Goal: Transaction & Acquisition: Purchase product/service

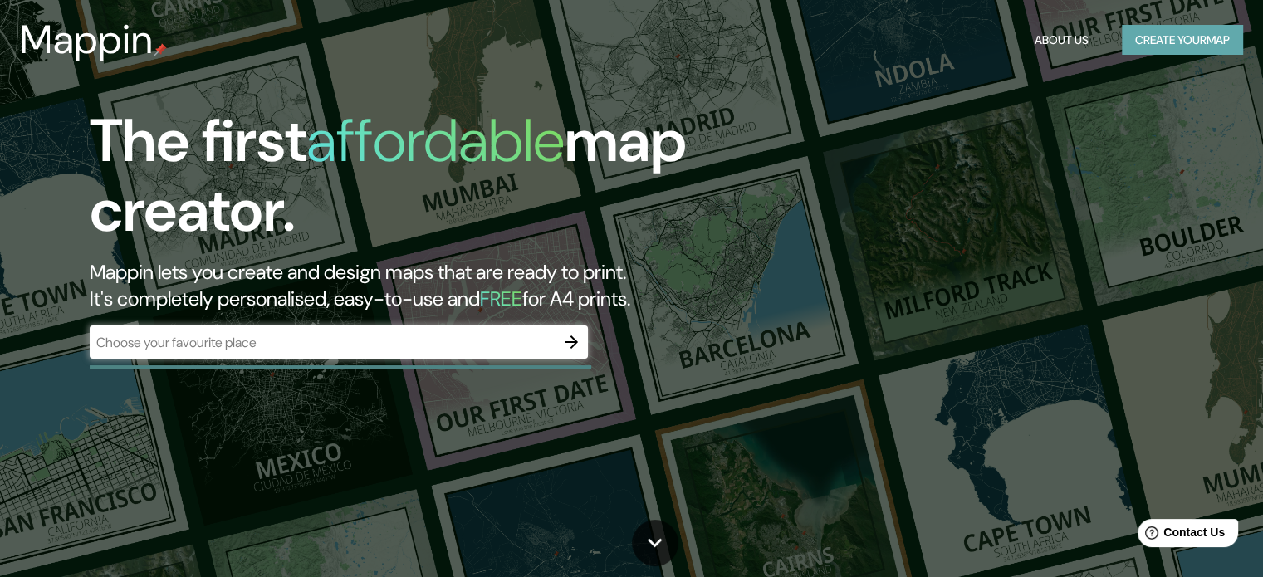
click at [1182, 45] on button "Create your map" at bounding box center [1182, 40] width 121 height 31
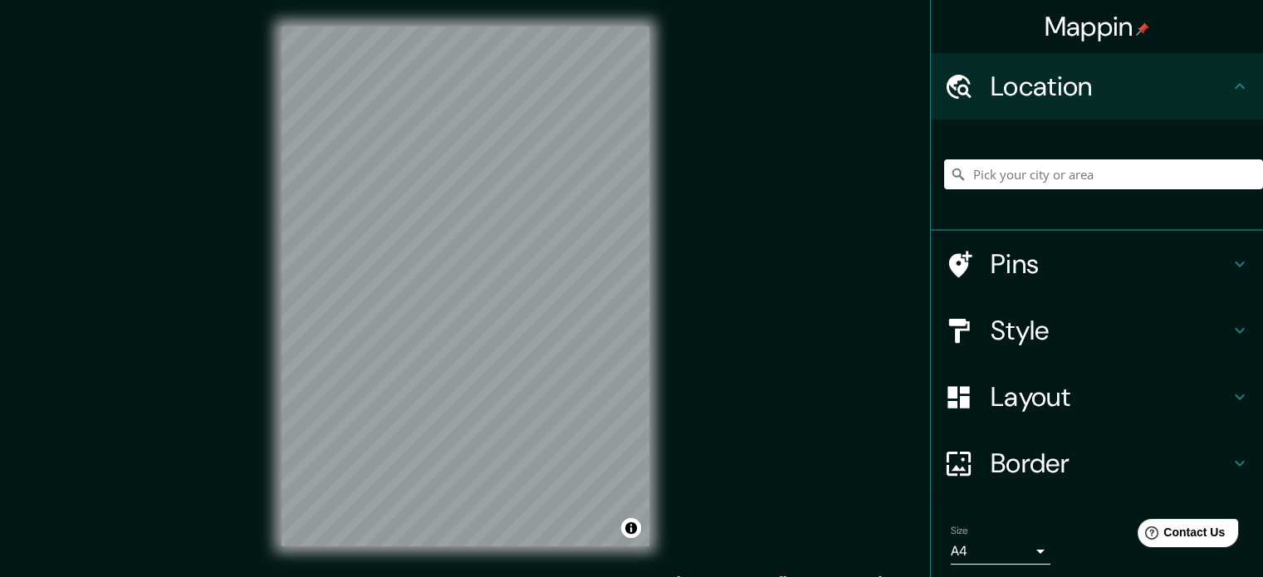
click at [659, 232] on div "© Mapbox © OpenStreetMap Improve this map" at bounding box center [465, 286] width 421 height 573
click at [979, 173] on input "Pick your city or area" at bounding box center [1103, 174] width 319 height 30
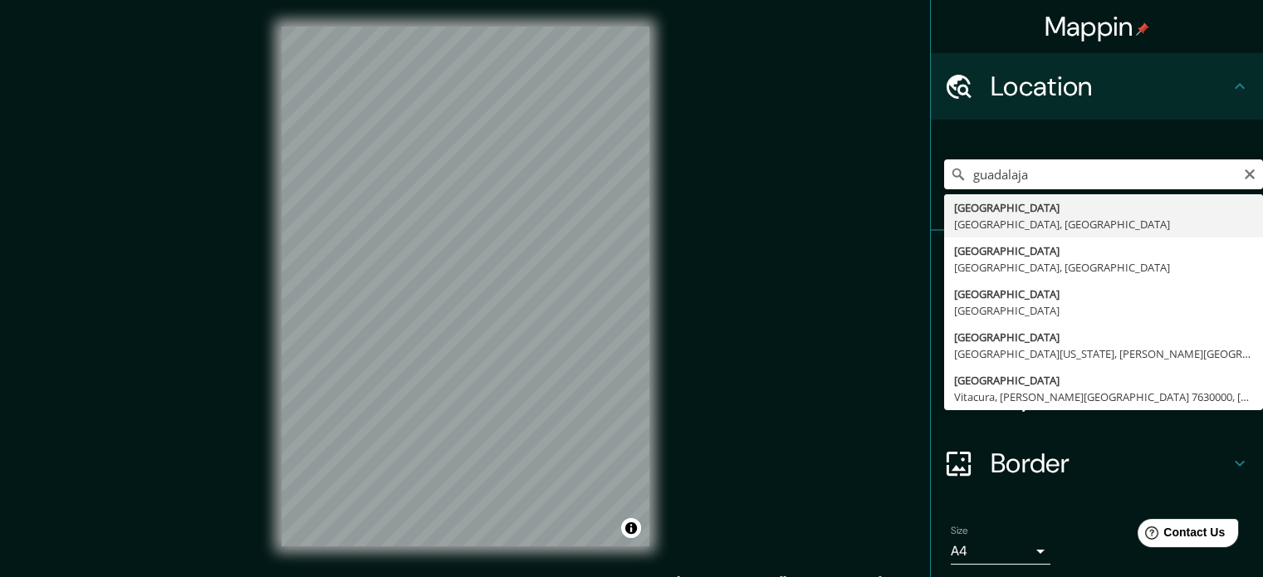
type input "[GEOGRAPHIC_DATA], [GEOGRAPHIC_DATA], [GEOGRAPHIC_DATA]"
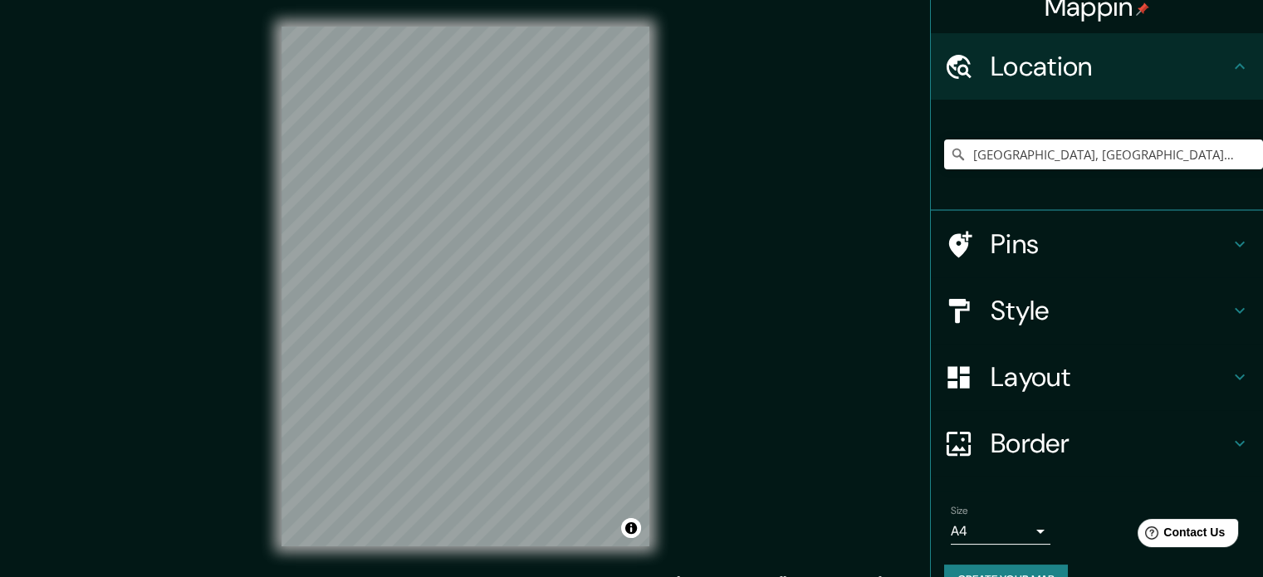
scroll to position [56, 0]
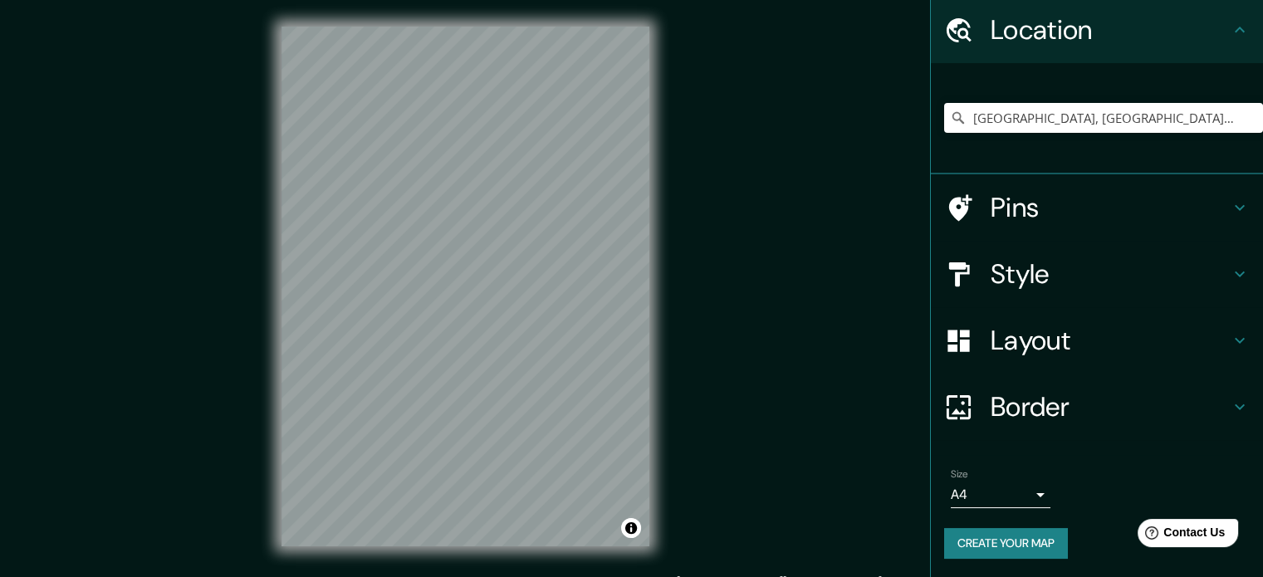
click at [1032, 507] on div "Size A4 single" at bounding box center [1097, 488] width 306 height 53
click at [1028, 497] on body "Mappin Location [GEOGRAPHIC_DATA], [GEOGRAPHIC_DATA], [GEOGRAPHIC_DATA] Pins St…" at bounding box center [631, 288] width 1263 height 577
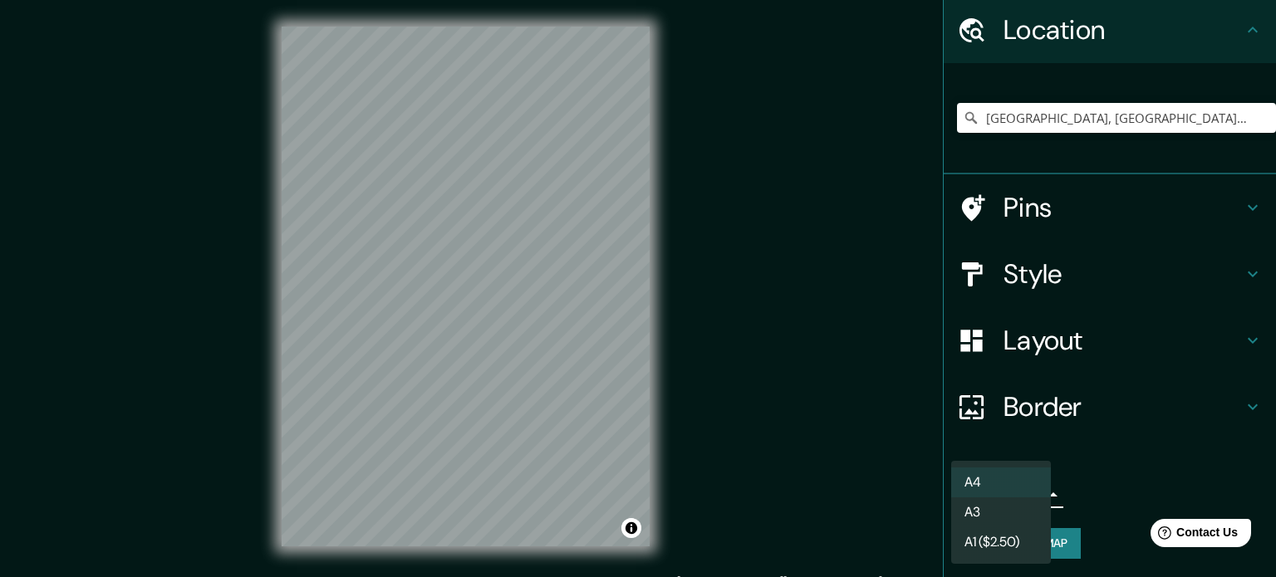
click at [1022, 508] on li "A3" at bounding box center [1001, 513] width 100 height 30
type input "a4"
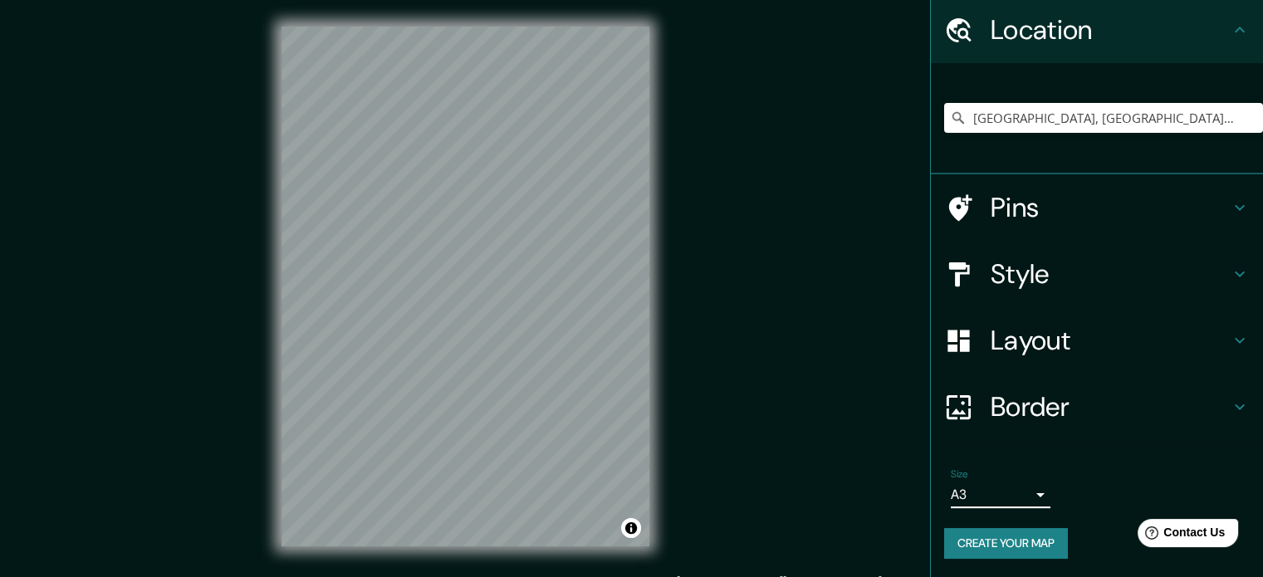
click at [1230, 408] on icon at bounding box center [1240, 407] width 20 height 20
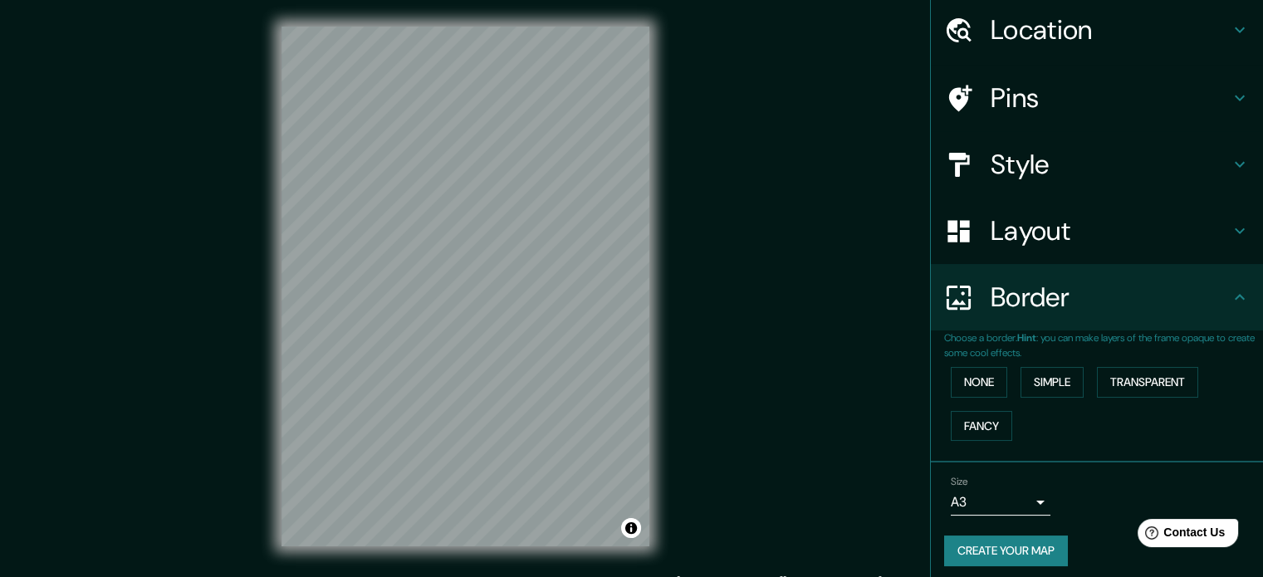
click at [1230, 238] on icon at bounding box center [1240, 231] width 20 height 20
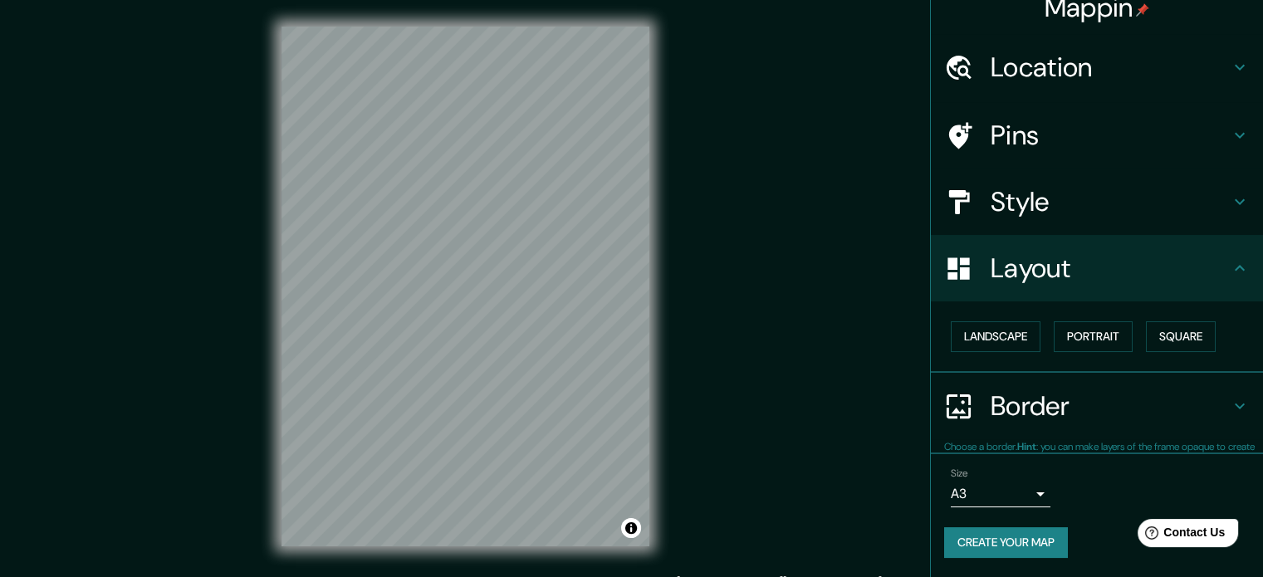
scroll to position [18, 0]
click at [1090, 331] on button "Portrait" at bounding box center [1093, 337] width 79 height 31
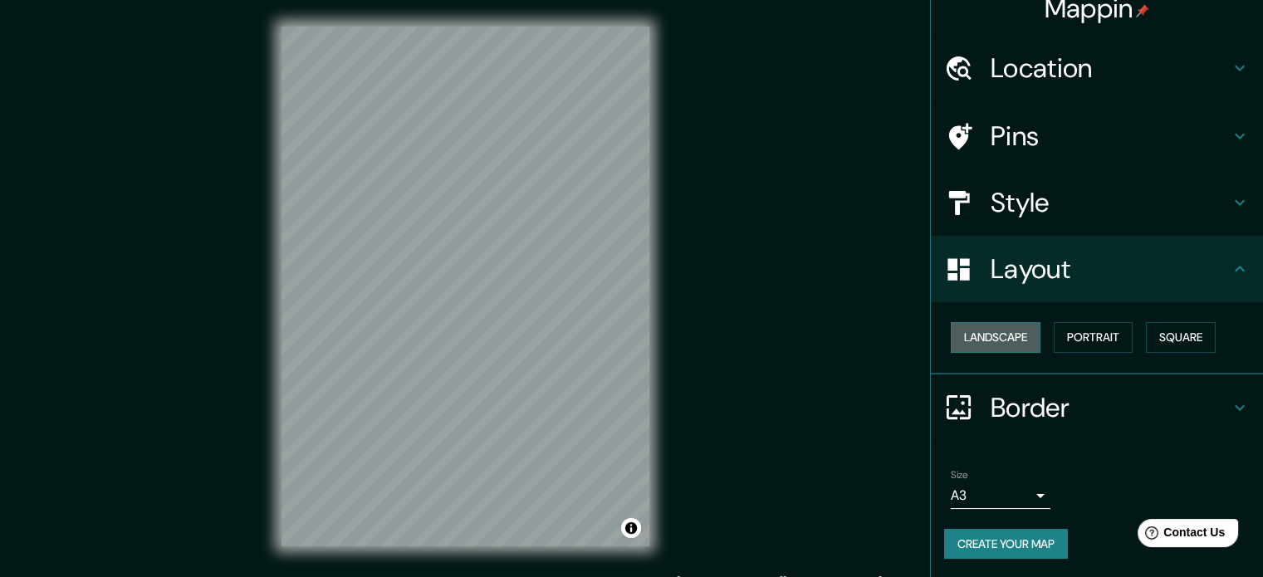
click at [1003, 328] on button "Landscape" at bounding box center [996, 337] width 90 height 31
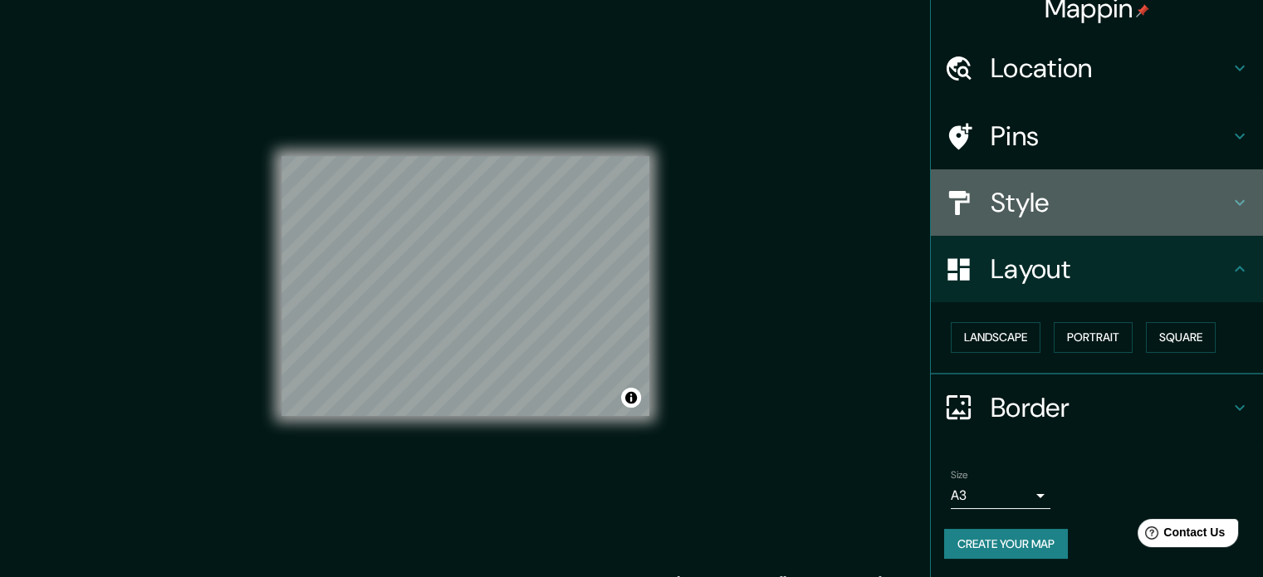
click at [1235, 200] on icon at bounding box center [1240, 203] width 10 height 6
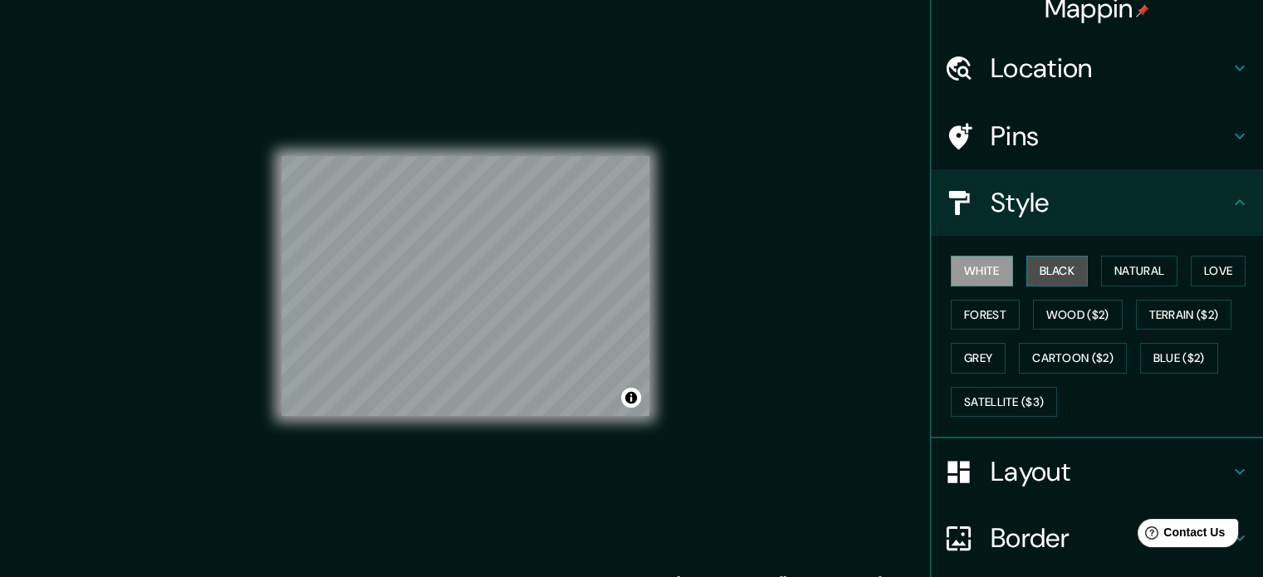
click at [1054, 272] on button "Black" at bounding box center [1058, 271] width 62 height 31
click at [1154, 272] on button "Natural" at bounding box center [1139, 271] width 76 height 31
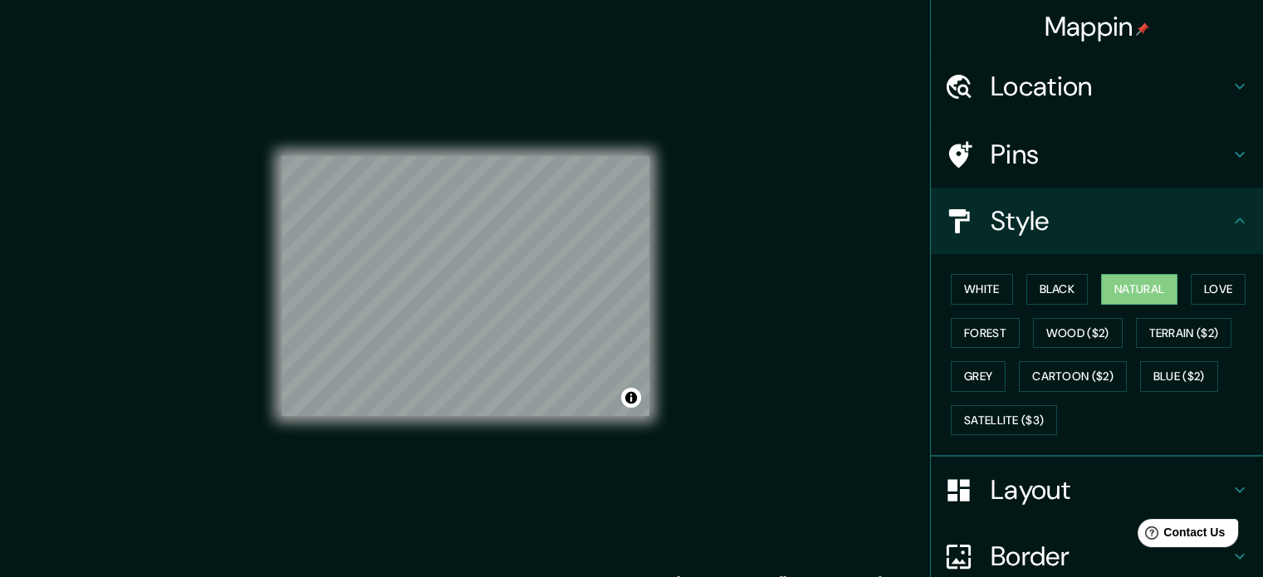
scroll to position [0, 0]
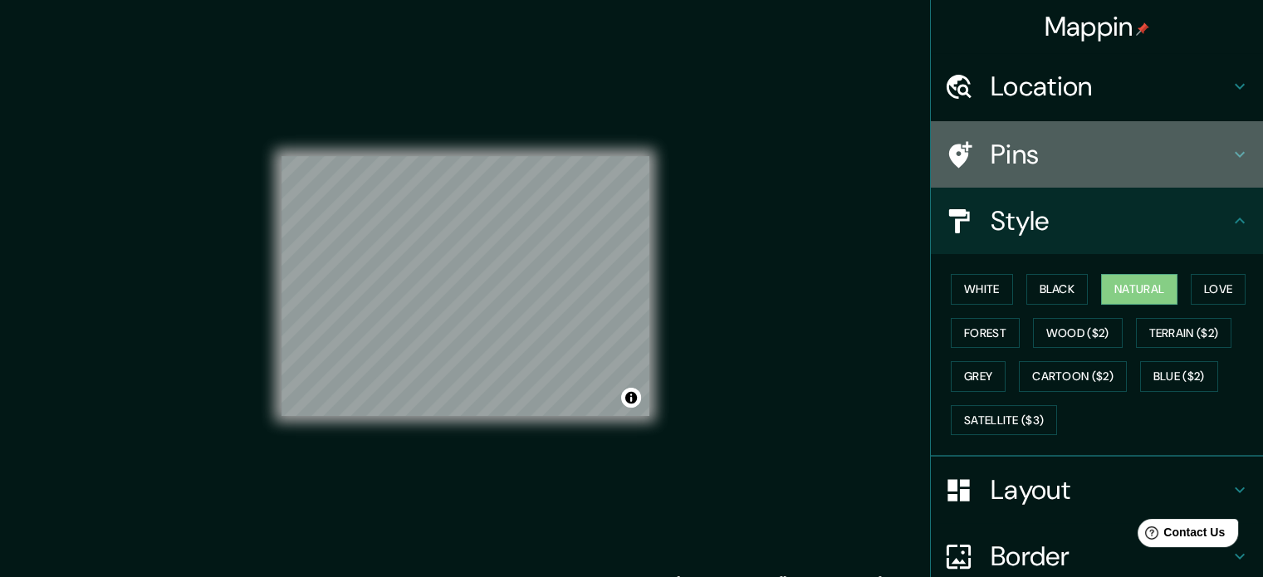
click at [1231, 155] on icon at bounding box center [1240, 155] width 20 height 20
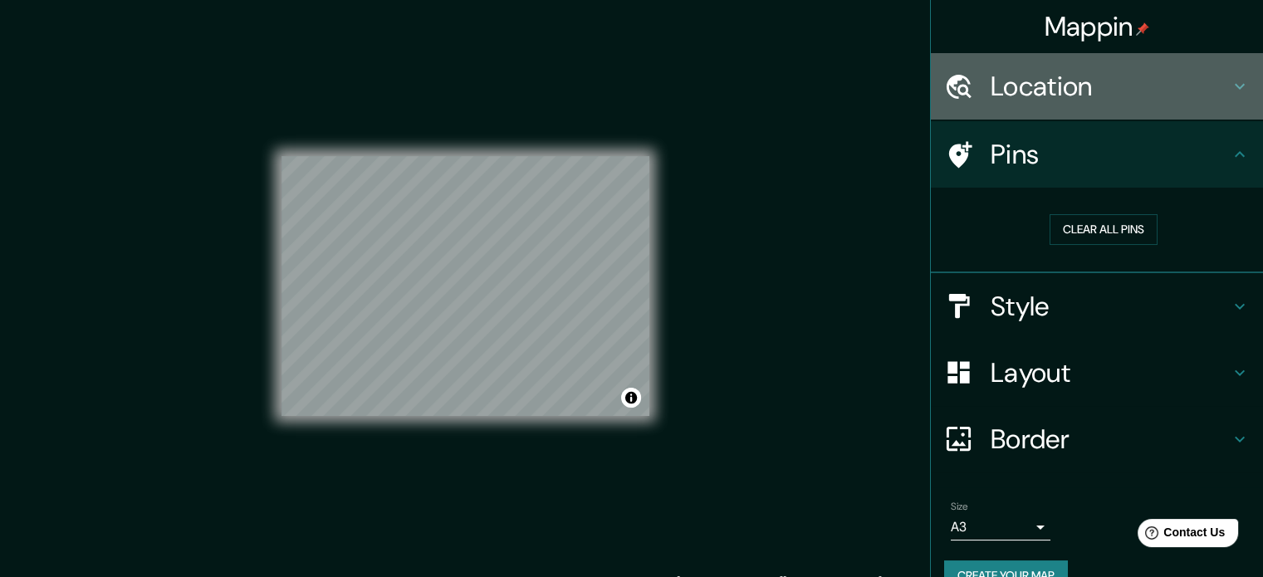
click at [1230, 86] on icon at bounding box center [1240, 86] width 20 height 20
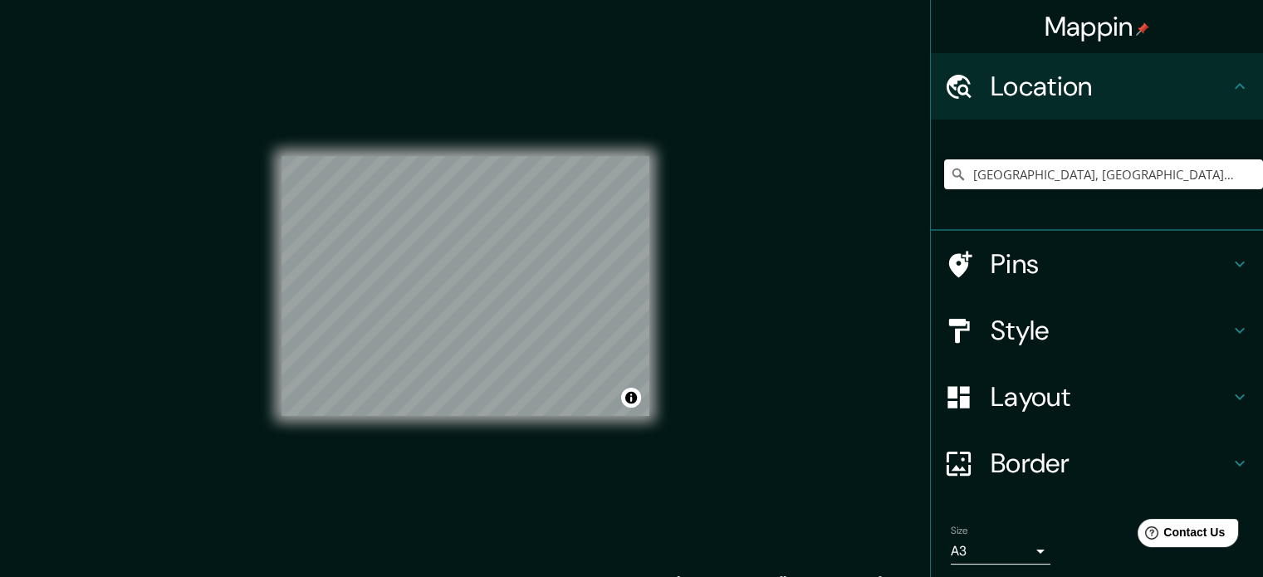
click at [1230, 86] on icon at bounding box center [1240, 86] width 20 height 20
click at [1140, 458] on h4 "Border" at bounding box center [1110, 463] width 239 height 33
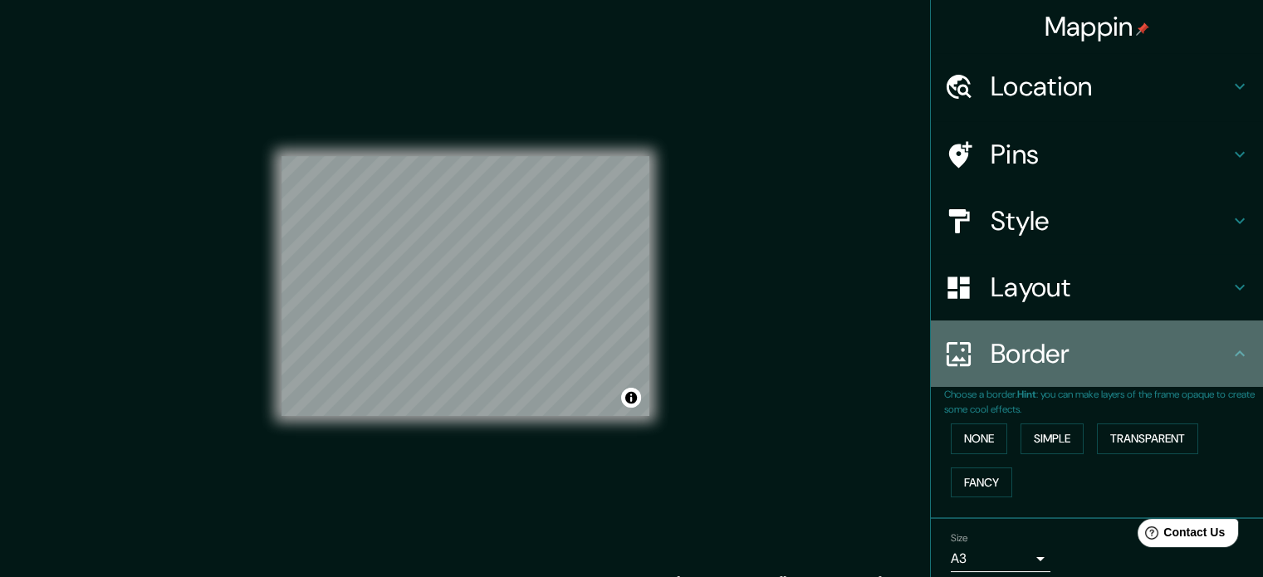
click at [1183, 350] on h4 "Border" at bounding box center [1110, 353] width 239 height 33
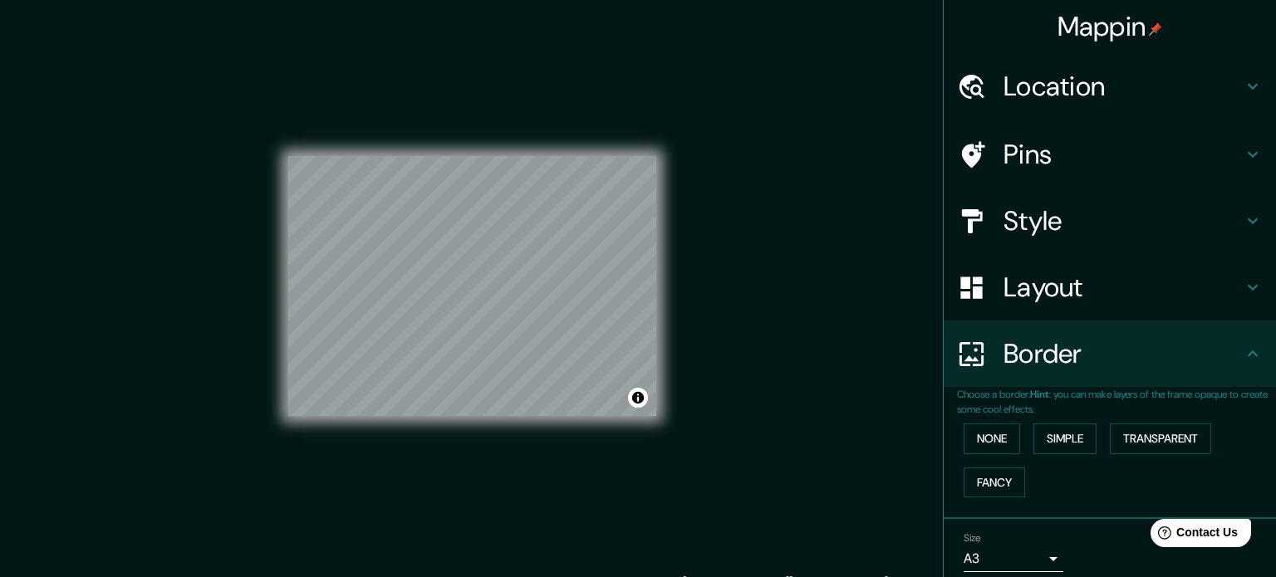
click at [1027, 548] on body "Mappin Location [GEOGRAPHIC_DATA], [GEOGRAPHIC_DATA], [GEOGRAPHIC_DATA] Pins St…" at bounding box center [638, 288] width 1276 height 577
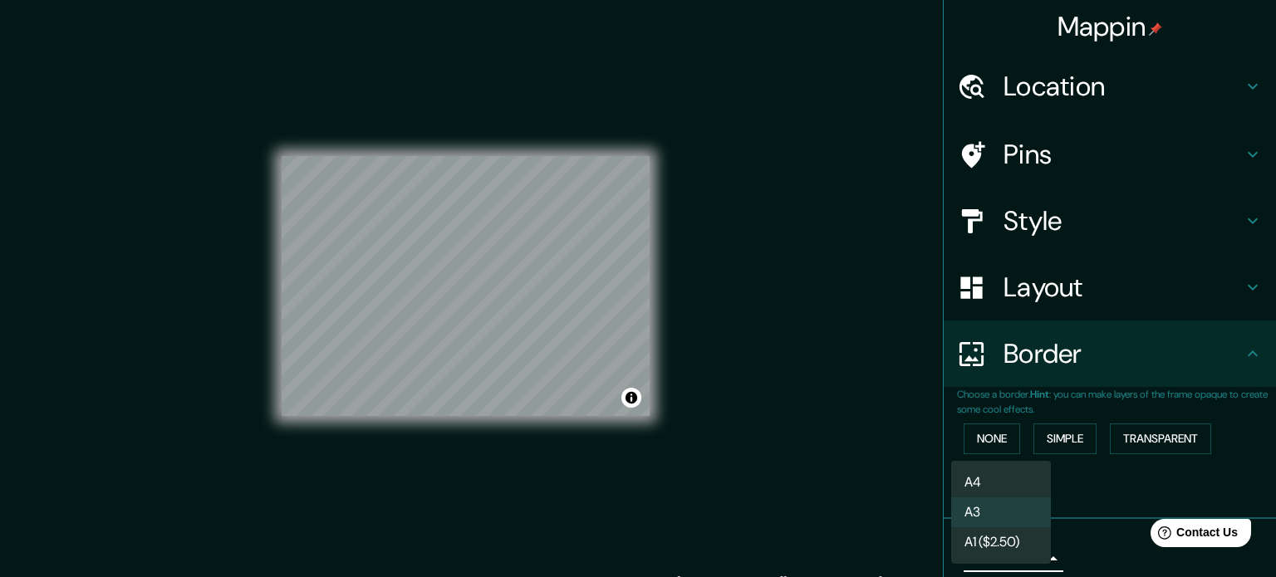
click at [1171, 282] on div at bounding box center [638, 288] width 1276 height 577
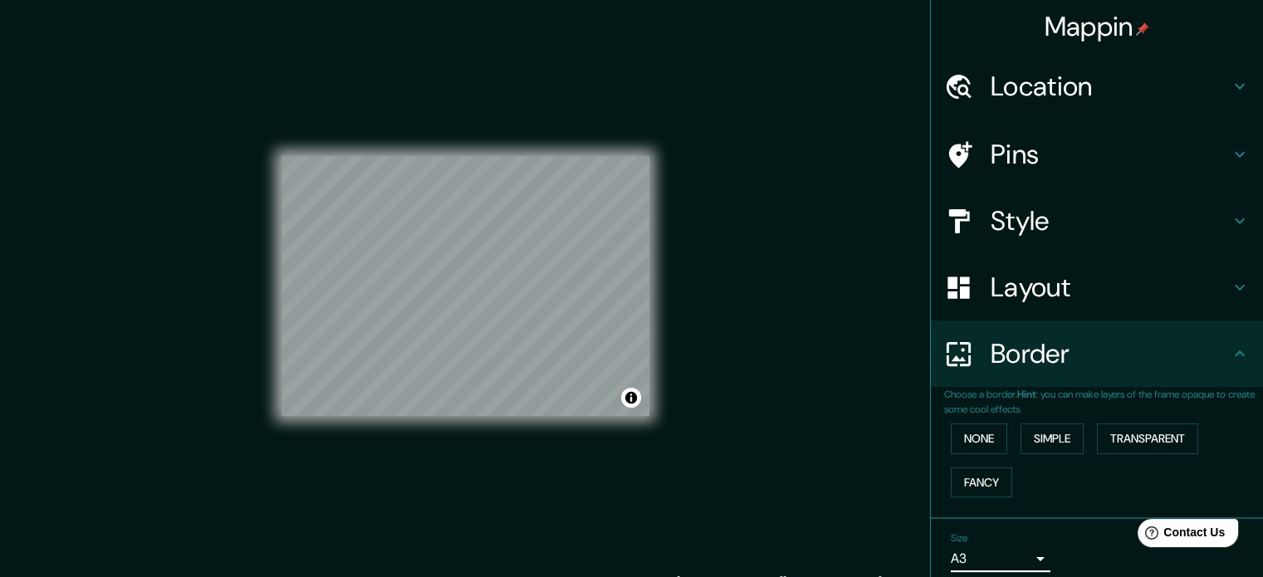
click at [1235, 285] on div "Layout" at bounding box center [1097, 287] width 332 height 66
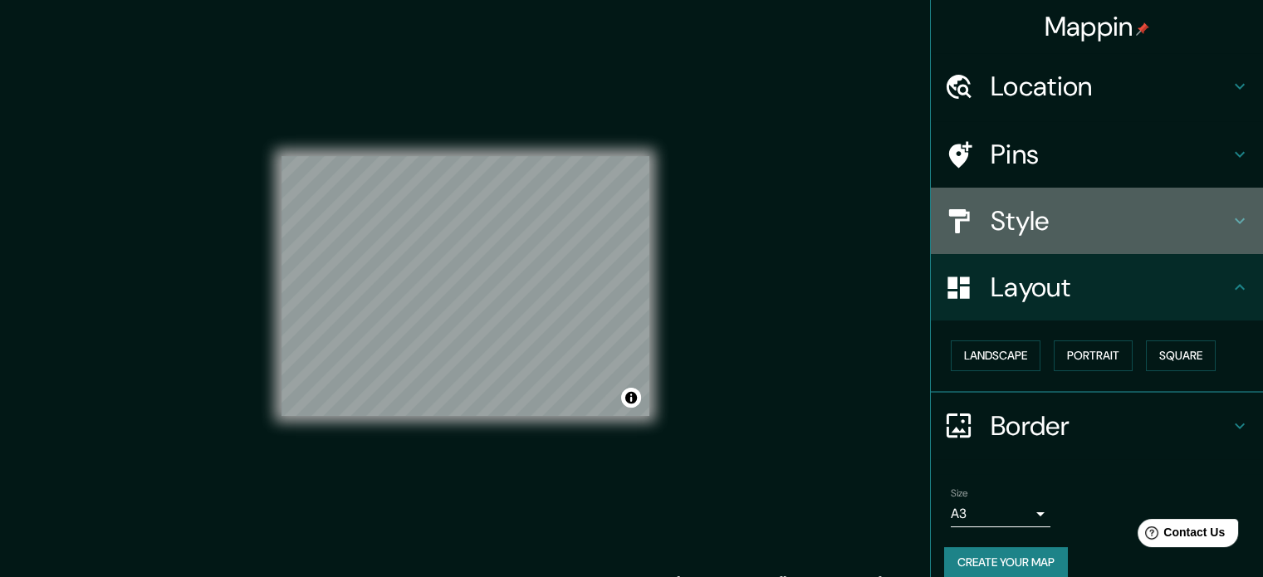
click at [1230, 216] on icon at bounding box center [1240, 221] width 20 height 20
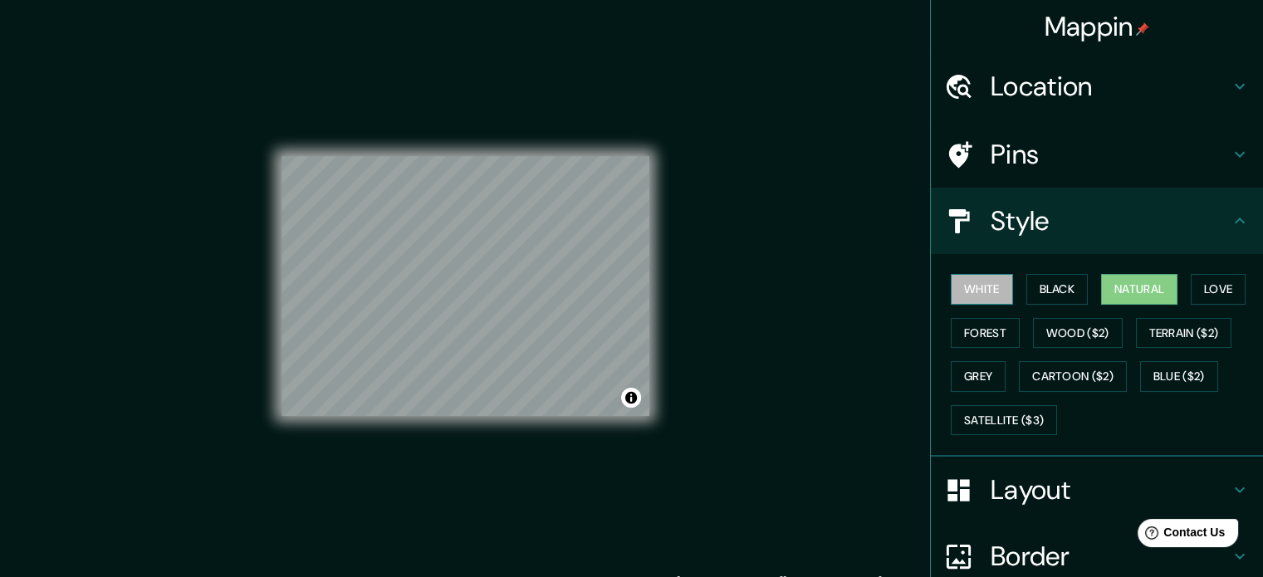
click at [991, 283] on button "White" at bounding box center [982, 289] width 62 height 31
click at [964, 375] on button "Grey" at bounding box center [978, 376] width 55 height 31
click at [997, 277] on button "White" at bounding box center [982, 289] width 62 height 31
click at [1230, 141] on div "Pins" at bounding box center [1097, 154] width 332 height 66
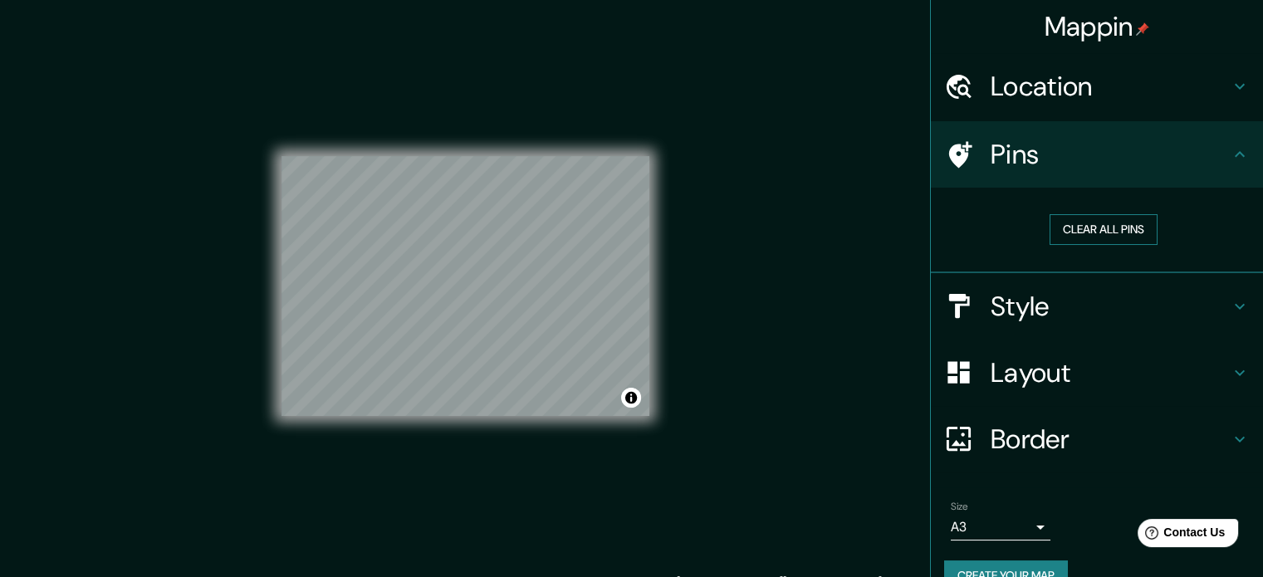
click at [1119, 234] on button "Clear all pins" at bounding box center [1104, 229] width 108 height 31
click at [1070, 226] on button "Clear all pins" at bounding box center [1104, 229] width 108 height 31
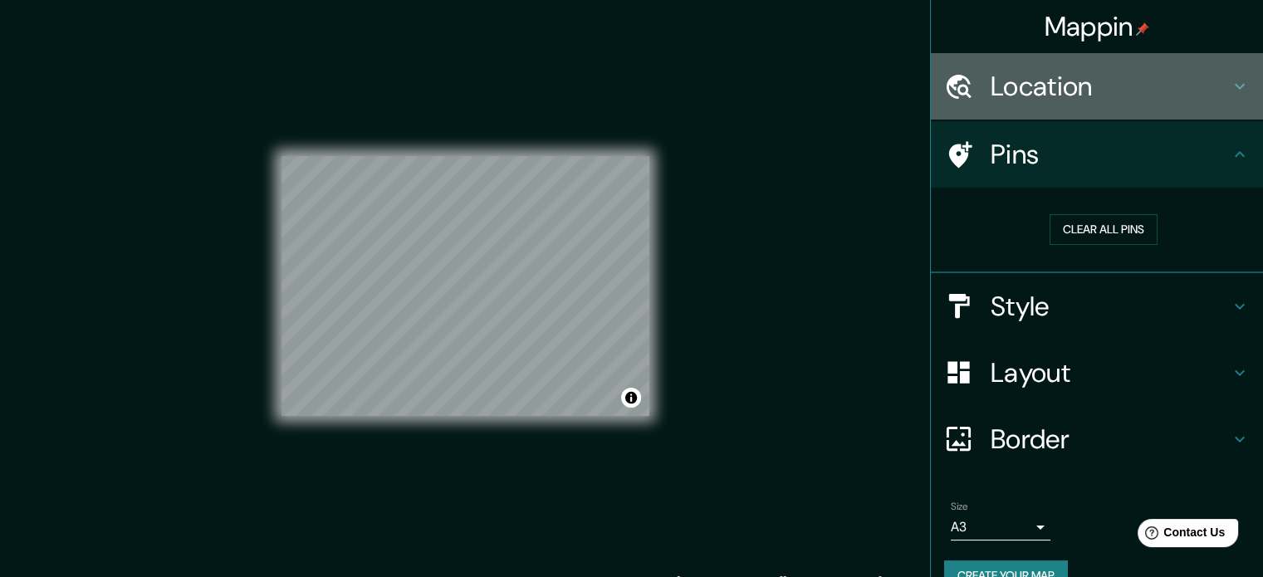
click at [1230, 90] on icon at bounding box center [1240, 86] width 20 height 20
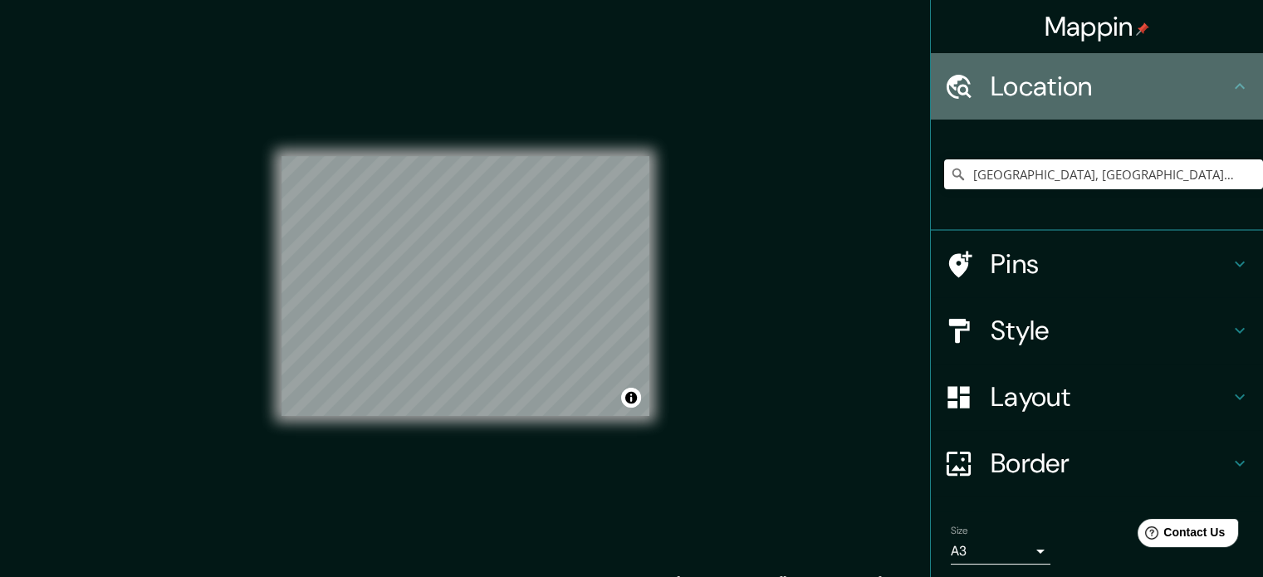
click at [1230, 90] on icon at bounding box center [1240, 86] width 20 height 20
